Goal: Information Seeking & Learning: Learn about a topic

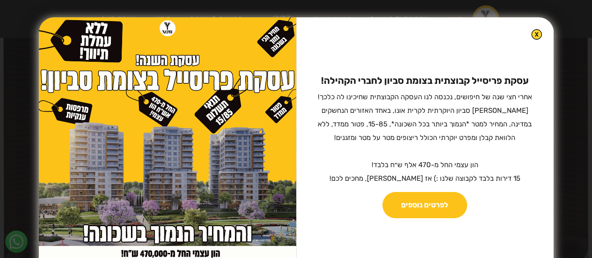
click at [532, 30] on img at bounding box center [537, 34] width 11 height 11
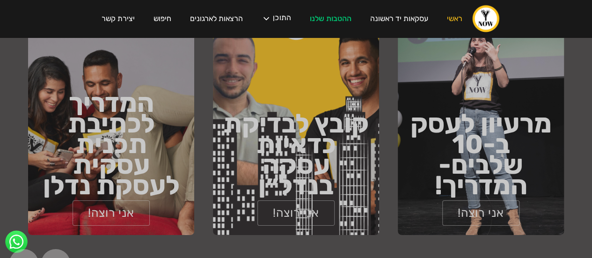
scroll to position [1485, 0]
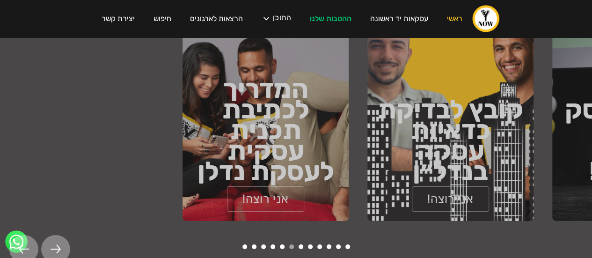
drag, startPoint x: 358, startPoint y: 106, endPoint x: 512, endPoint y: 170, distance: 167.0
click at [512, 170] on h1 "קובץ לבדיקת כדאיות עסקה בנדל״ן" at bounding box center [451, 140] width 166 height 82
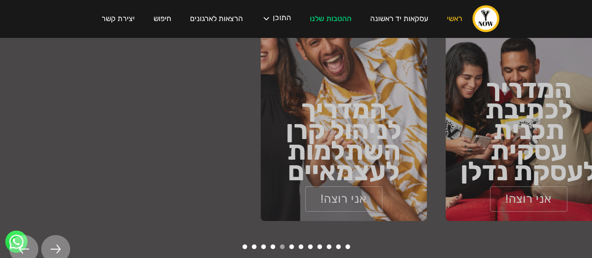
drag, startPoint x: 265, startPoint y: 153, endPoint x: 497, endPoint y: 167, distance: 233.2
click at [497, 167] on h1 "המדריך לכתיבת תכנית עסקית לעסקת נדלן" at bounding box center [529, 130] width 166 height 103
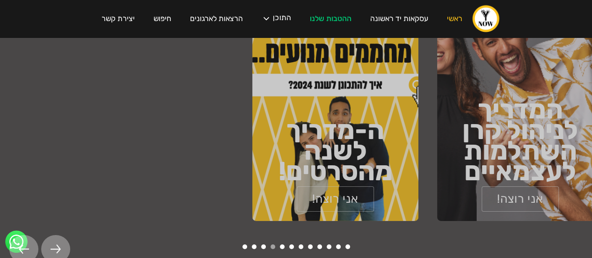
drag, startPoint x: 294, startPoint y: 148, endPoint x: 590, endPoint y: 175, distance: 297.2
click at [590, 175] on h1 "המדריך לניהול קרן השתלמות לעצמאיים" at bounding box center [520, 140] width 166 height 82
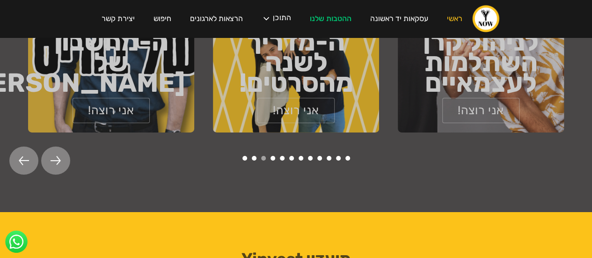
scroll to position [1574, 0]
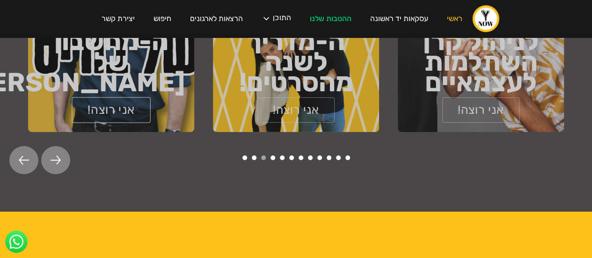
click at [121, 109] on link "אני רוצה!" at bounding box center [111, 110] width 79 height 26
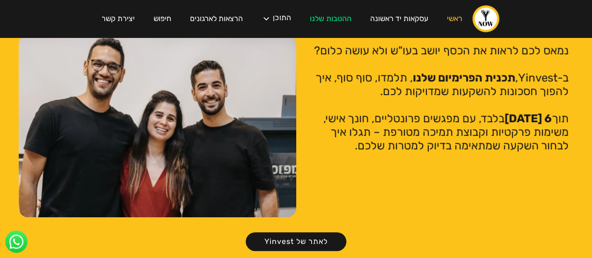
scroll to position [1820, 0]
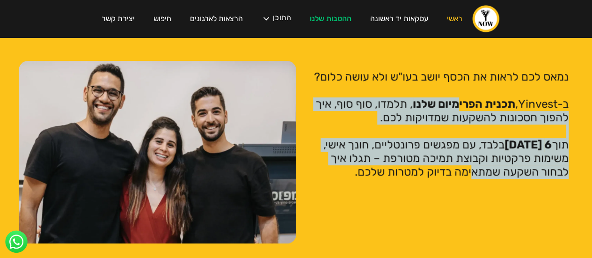
drag, startPoint x: 456, startPoint y: 102, endPoint x: 475, endPoint y: 167, distance: 68.3
click at [475, 167] on p "נמאס לכם לראות את הכסף יושב בעו"ש ולא עושה כלום? ‍ ב-Yinvest, תכנית הפרימיום של…" at bounding box center [440, 124] width 258 height 109
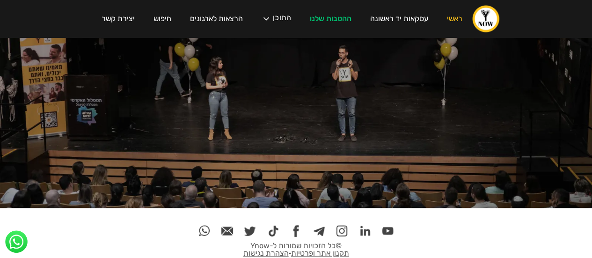
scroll to position [2133, 0]
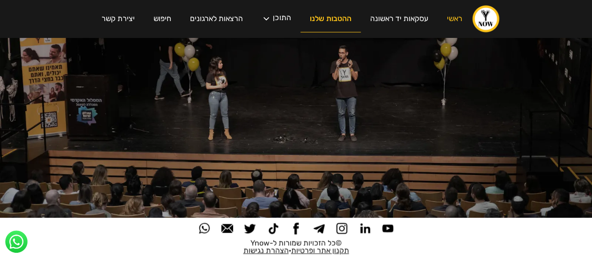
click at [319, 19] on link "ההטבות שלנו" at bounding box center [331, 19] width 60 height 27
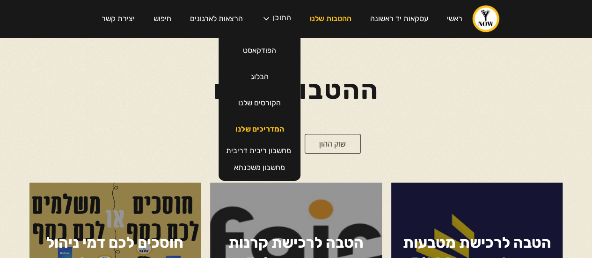
click at [256, 126] on link "המדריכים שלנו" at bounding box center [259, 129] width 67 height 26
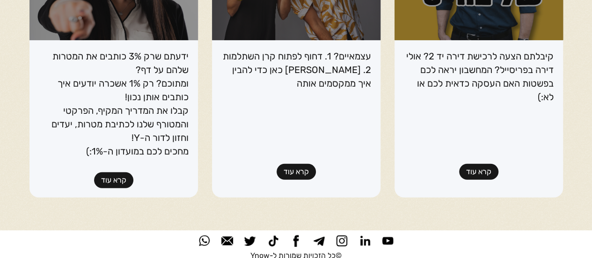
scroll to position [1247, 0]
drag, startPoint x: 480, startPoint y: 68, endPoint x: 466, endPoint y: 93, distance: 28.5
click at [466, 93] on div "קיבלתם הצעה לרכישת דירה יד 2? אולי דירה בפריסייל? המחשבון יראה לכם בפשטות האם ה…" at bounding box center [479, 79] width 150 height 59
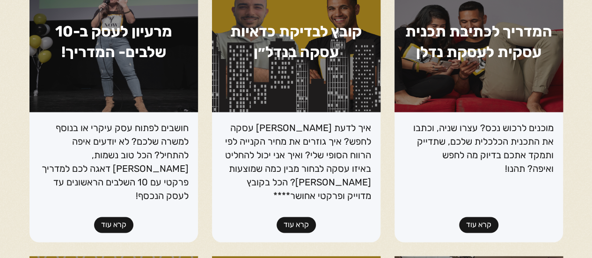
scroll to position [560, 0]
